Goal: Information Seeking & Learning: Learn about a topic

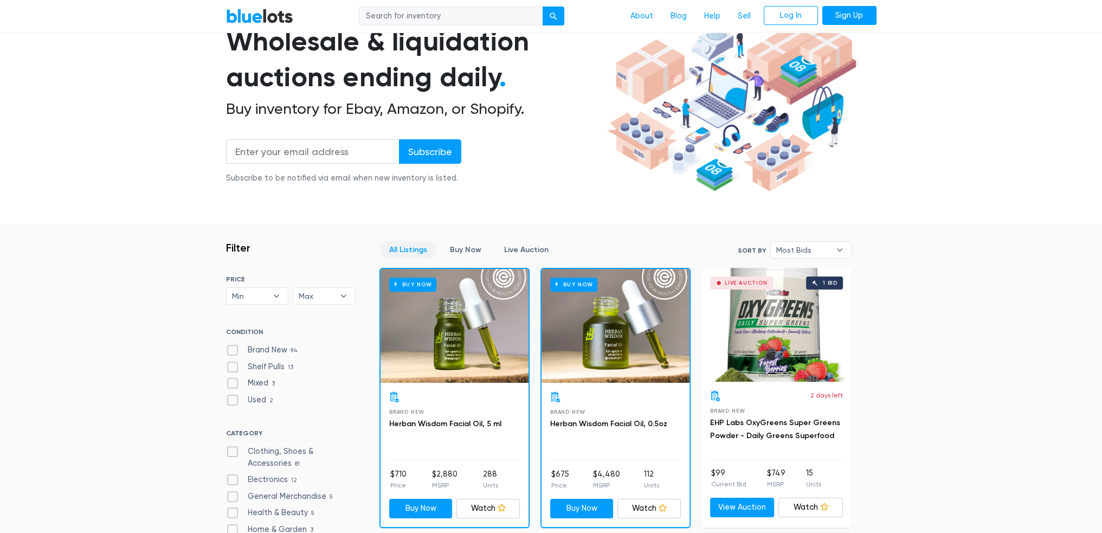
scroll to position [108, 0]
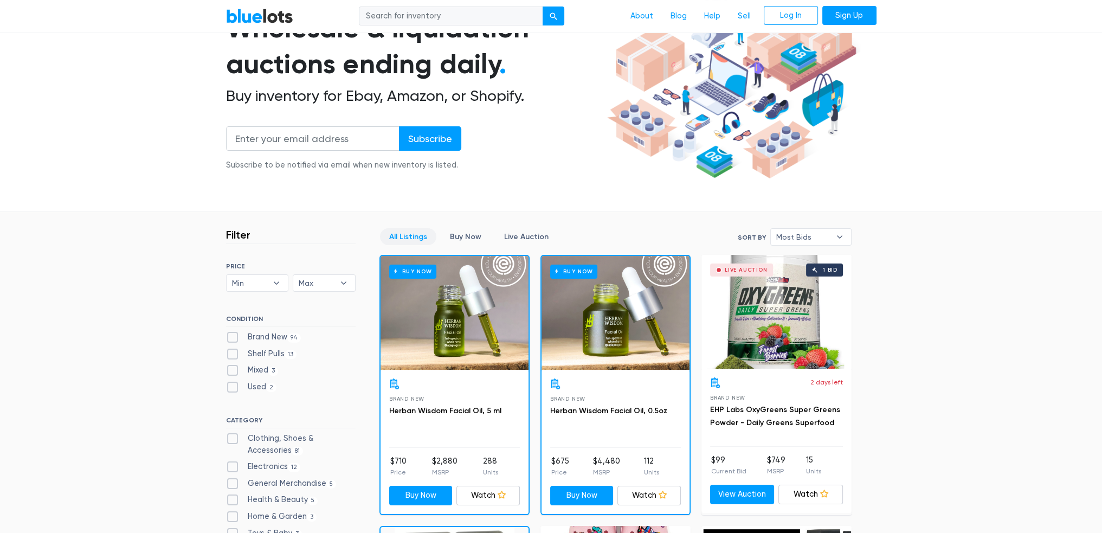
click at [232, 333] on label "Brand New 94" at bounding box center [263, 337] width 75 height 12
click at [232, 333] on New"] "Brand New 94" at bounding box center [229, 334] width 7 height 7
checkbox New"] "true"
click at [231, 359] on div "Shelf Pulls 13" at bounding box center [291, 356] width 130 height 16
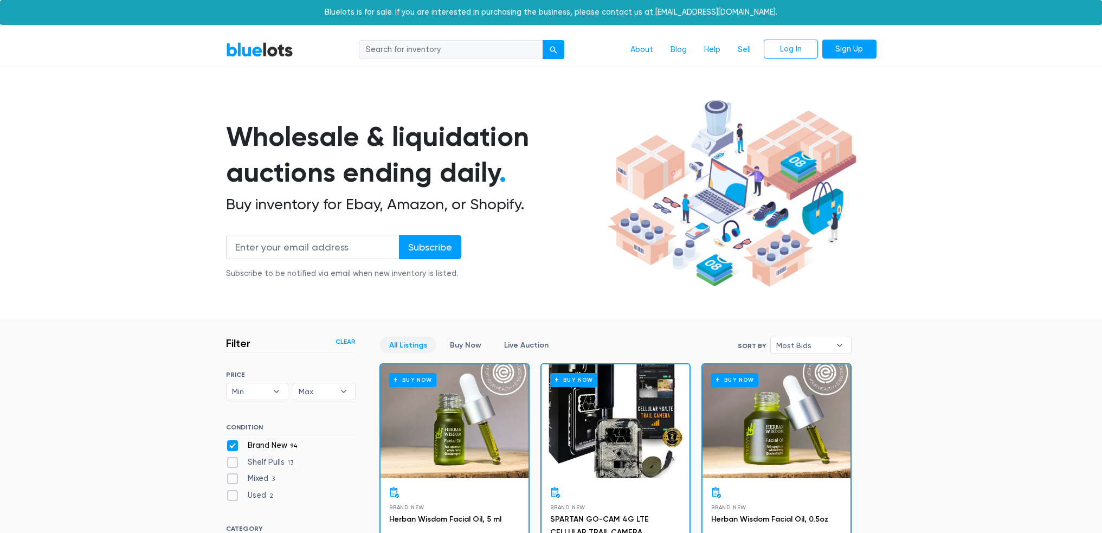
scroll to position [292, 0]
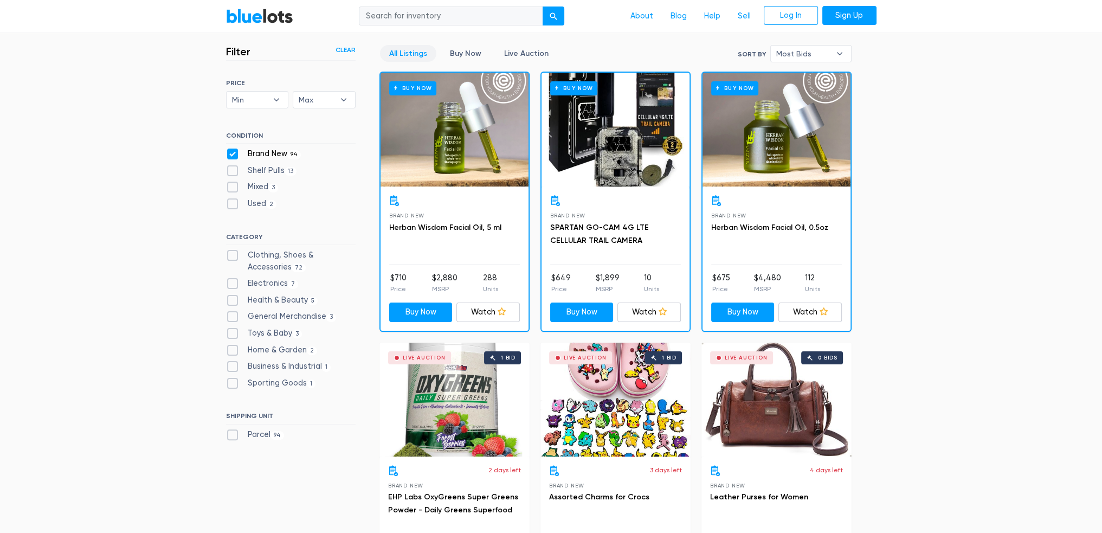
click at [230, 175] on label "Shelf Pulls 13" at bounding box center [261, 171] width 71 height 12
click at [230, 172] on Pulls"] "Shelf Pulls 13" at bounding box center [229, 168] width 7 height 7
checkbox Pulls"] "true"
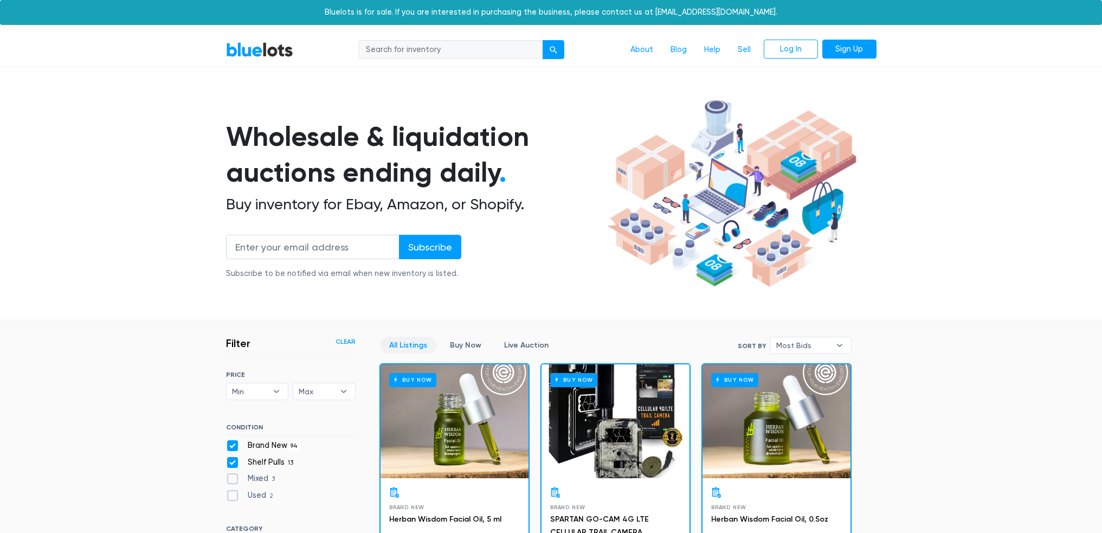
scroll to position [292, 0]
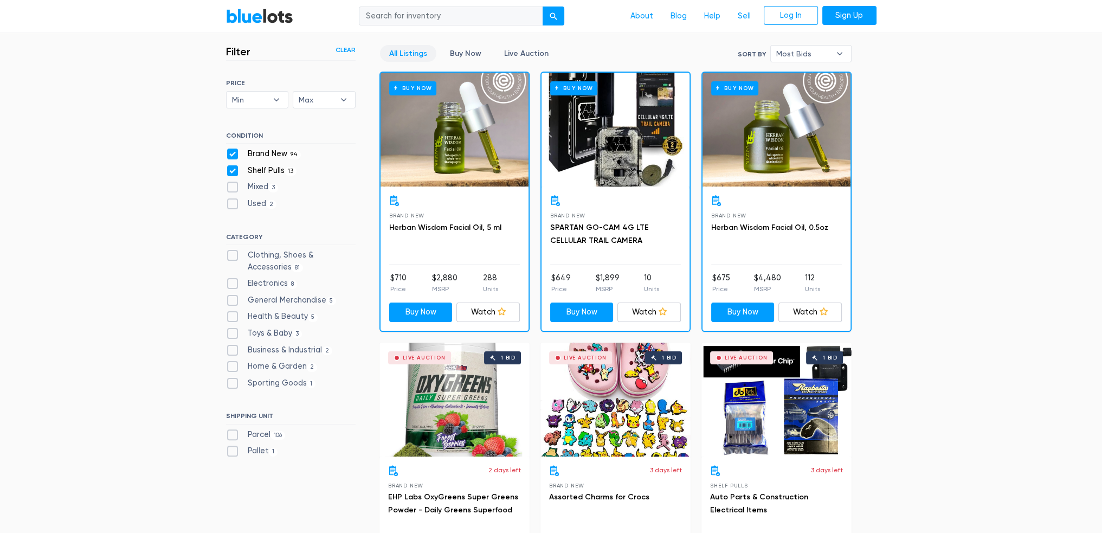
click at [277, 286] on label "Electronics 8" at bounding box center [262, 283] width 72 height 12
click at [233, 285] on input "Electronics 8" at bounding box center [229, 280] width 7 height 7
checkbox input "true"
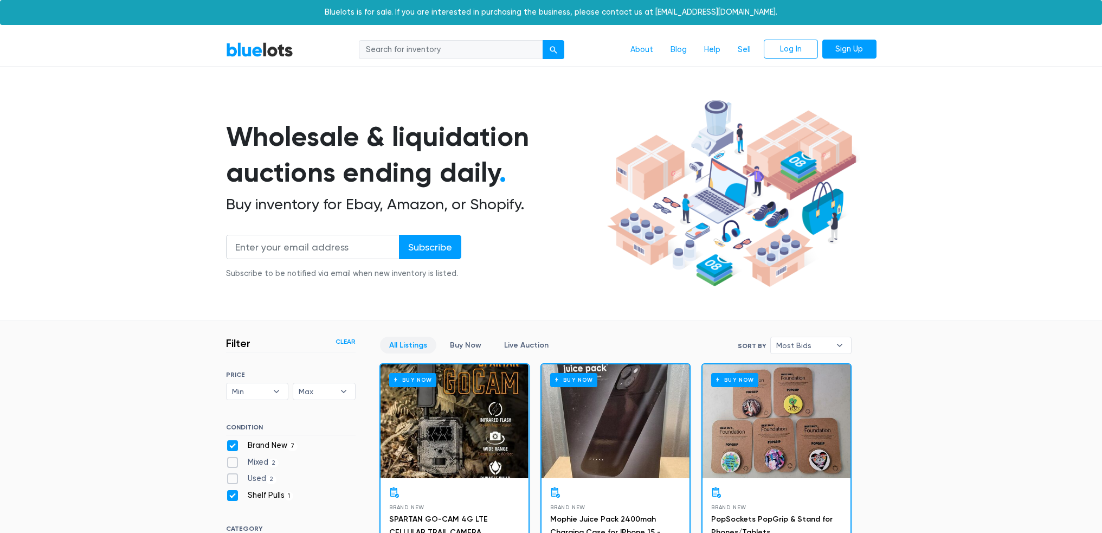
scroll to position [292, 0]
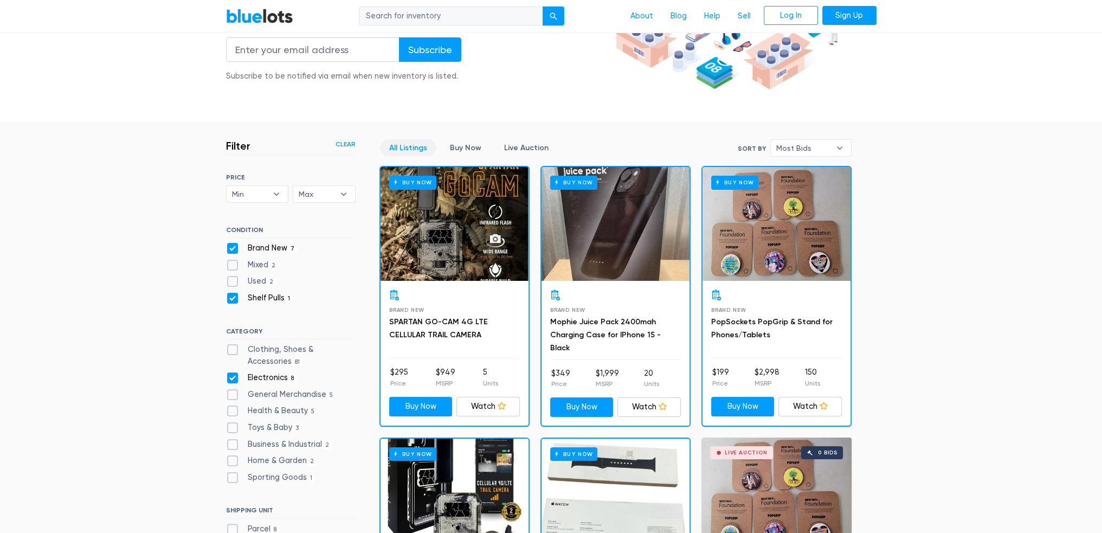
scroll to position [217, 0]
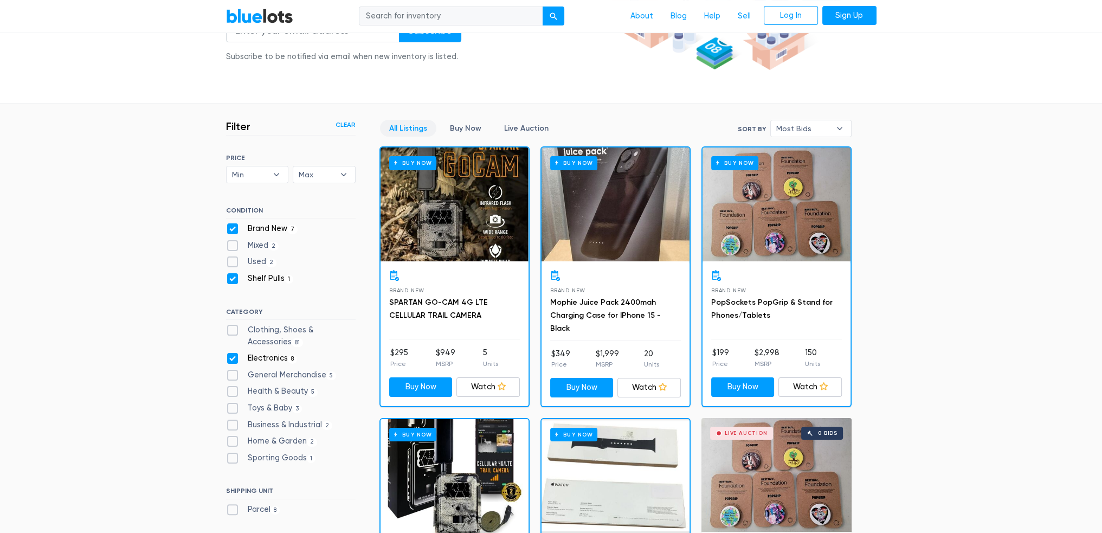
click at [273, 353] on label "Electronics 8" at bounding box center [262, 358] width 72 height 12
click at [233, 353] on input "Electronics 8" at bounding box center [229, 355] width 7 height 7
checkbox input "false"
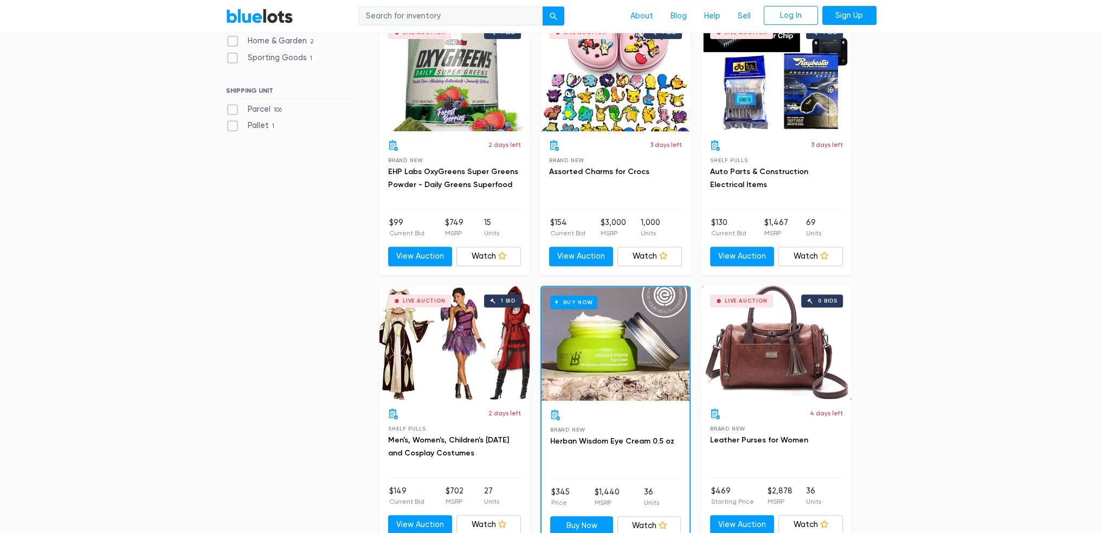
scroll to position [346, 0]
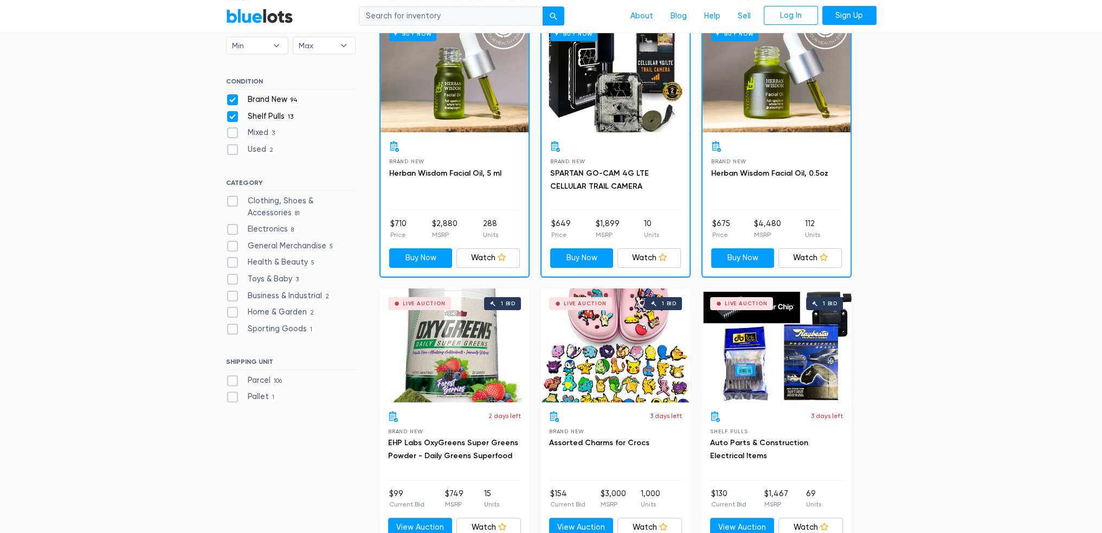
click at [263, 148] on label "Used 2" at bounding box center [251, 150] width 51 height 12
click at [233, 148] on input "Used 2" at bounding box center [229, 147] width 7 height 7
checkbox input "true"
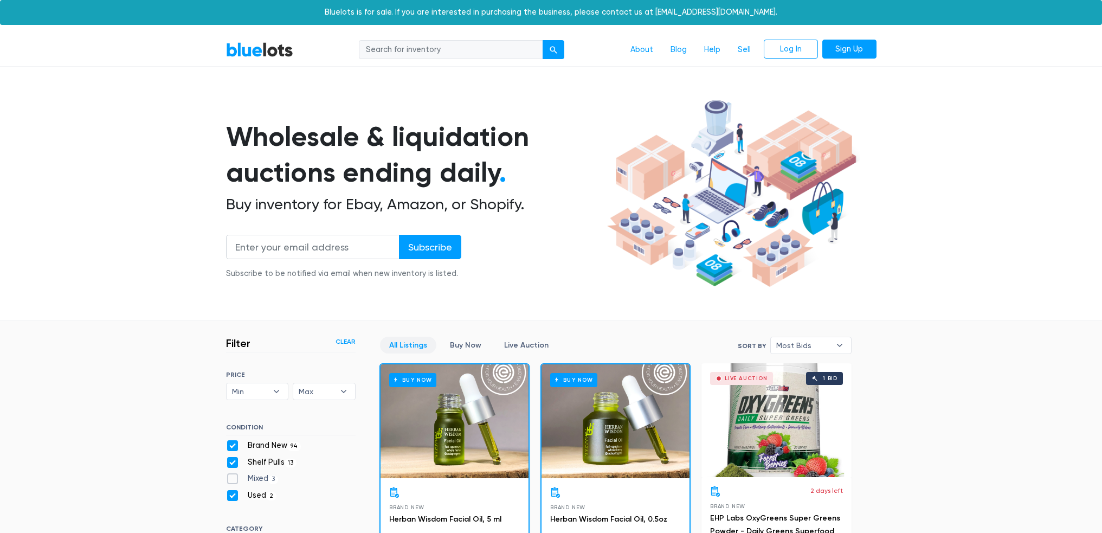
scroll to position [292, 0]
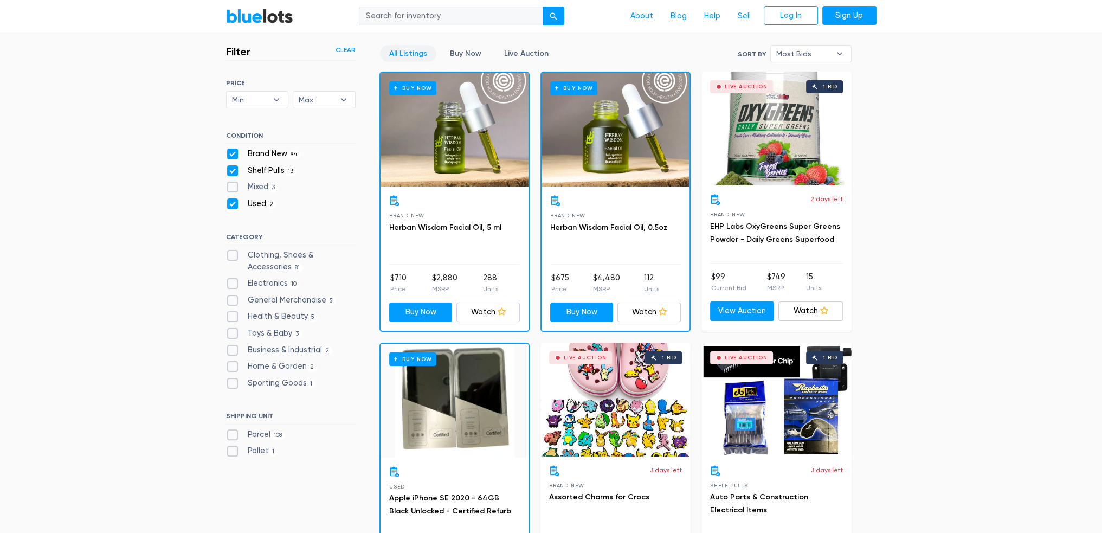
click at [264, 203] on label "Used 2" at bounding box center [251, 204] width 51 height 12
click at [233, 203] on input "Used 2" at bounding box center [229, 201] width 7 height 7
checkbox input "false"
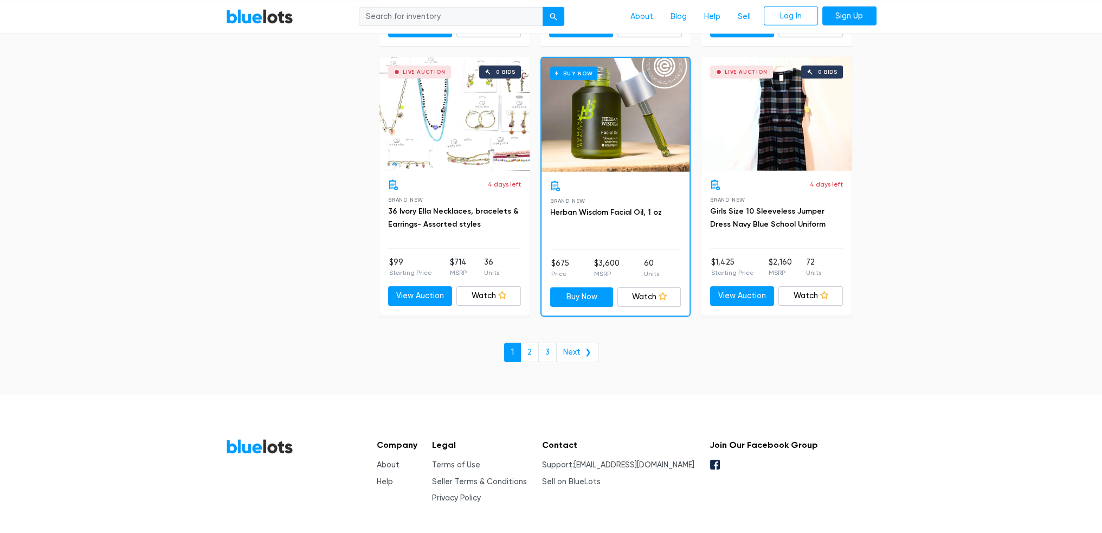
scroll to position [4640, 0]
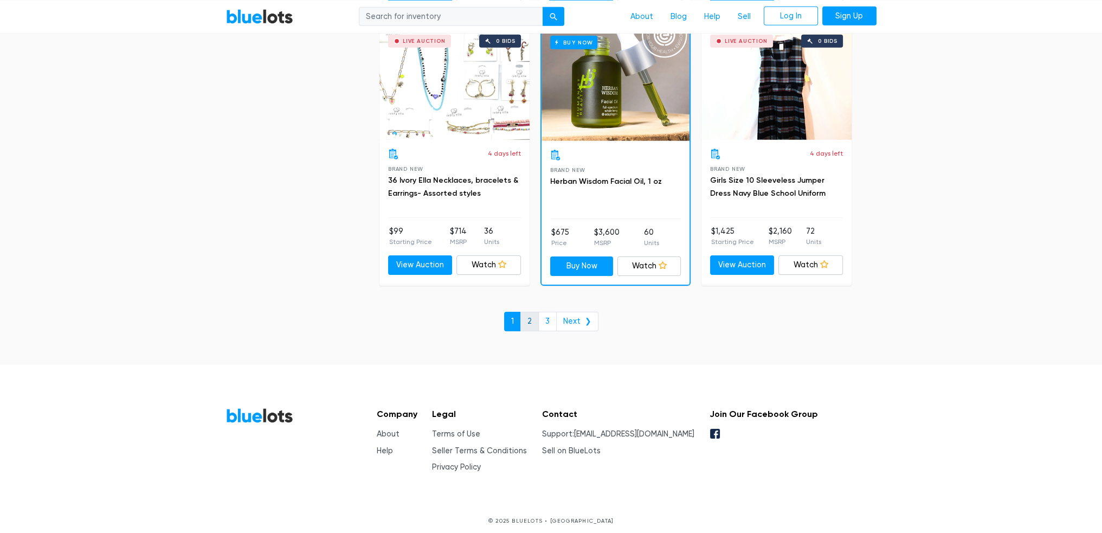
click at [527, 316] on link "2" at bounding box center [529, 322] width 18 height 20
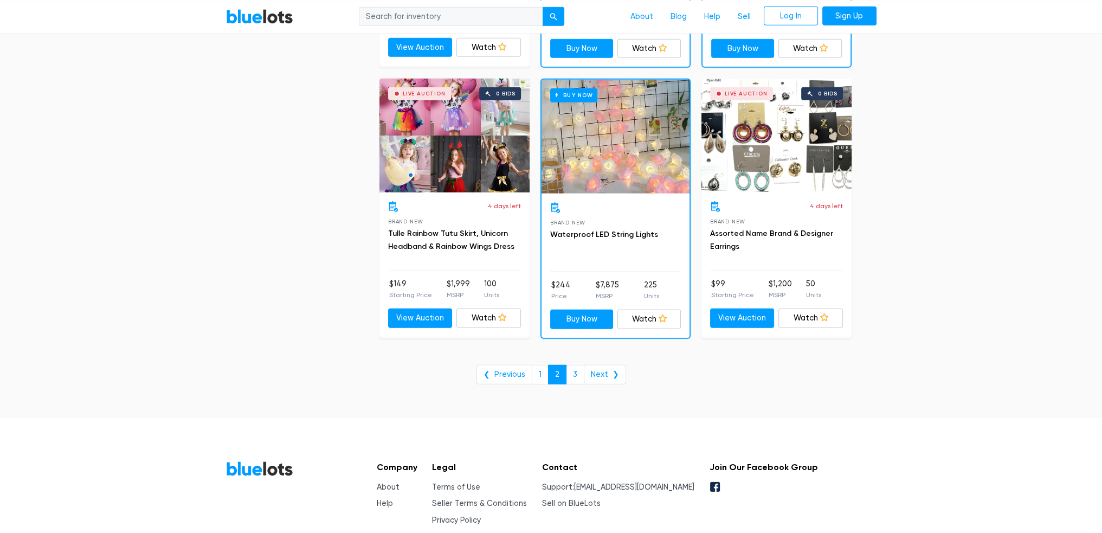
scroll to position [4387, 0]
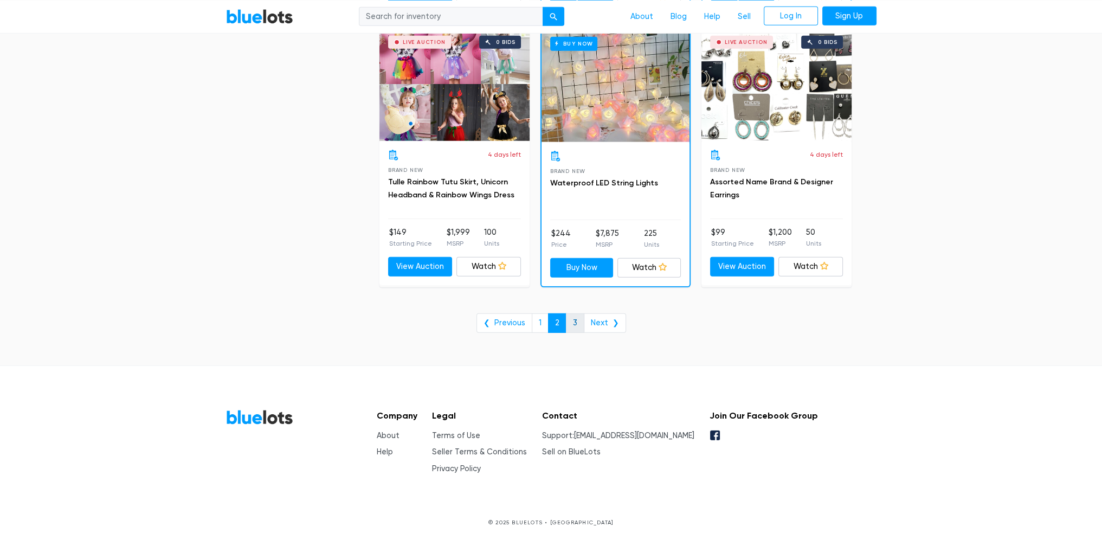
click at [579, 313] on link "3" at bounding box center [575, 323] width 18 height 20
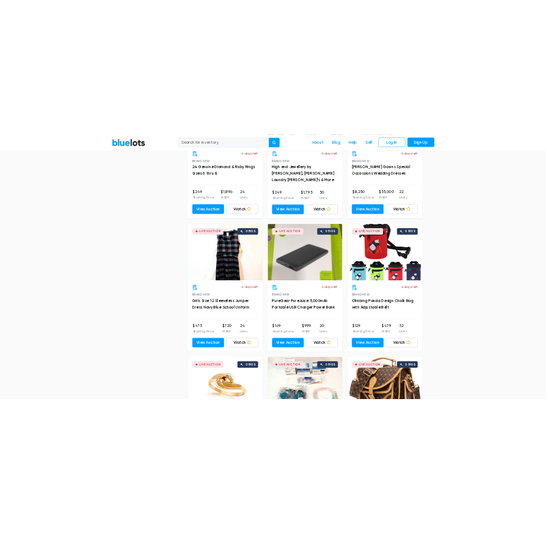
scroll to position [1084, 0]
